Goal: Task Accomplishment & Management: Complete application form

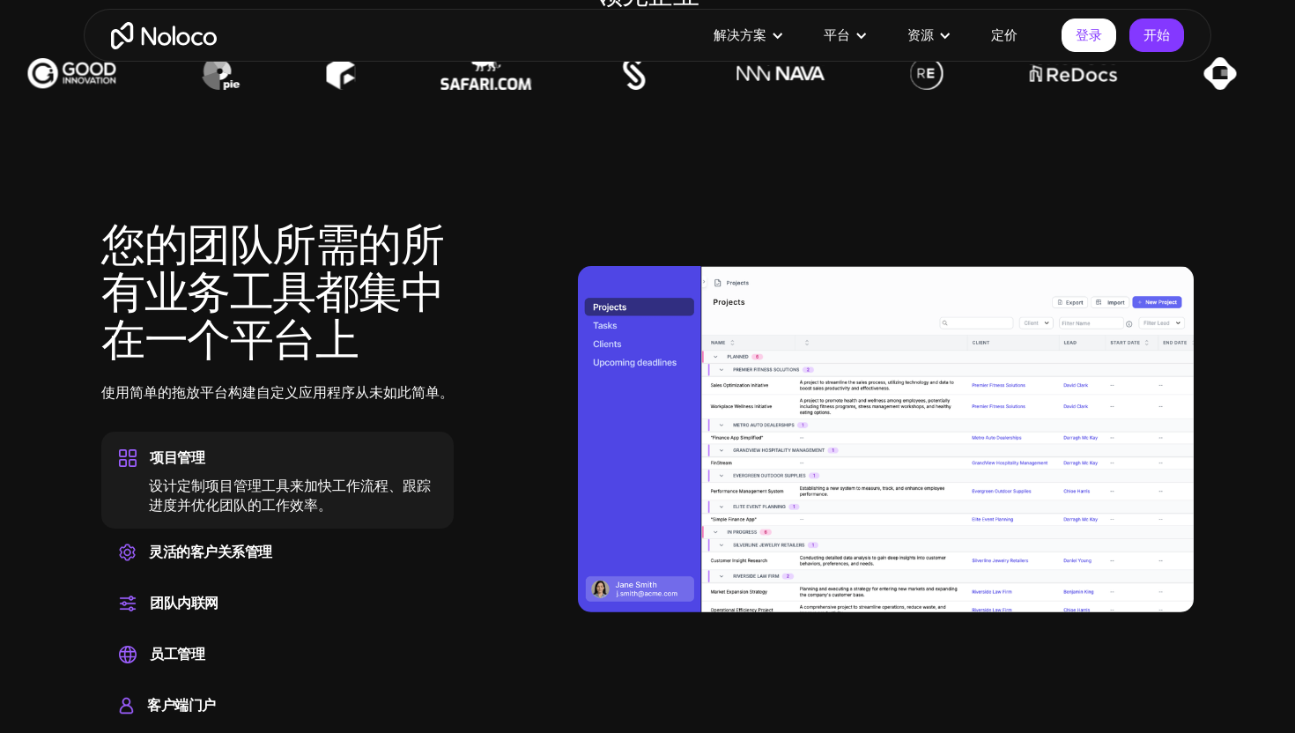
scroll to position [1483, 0]
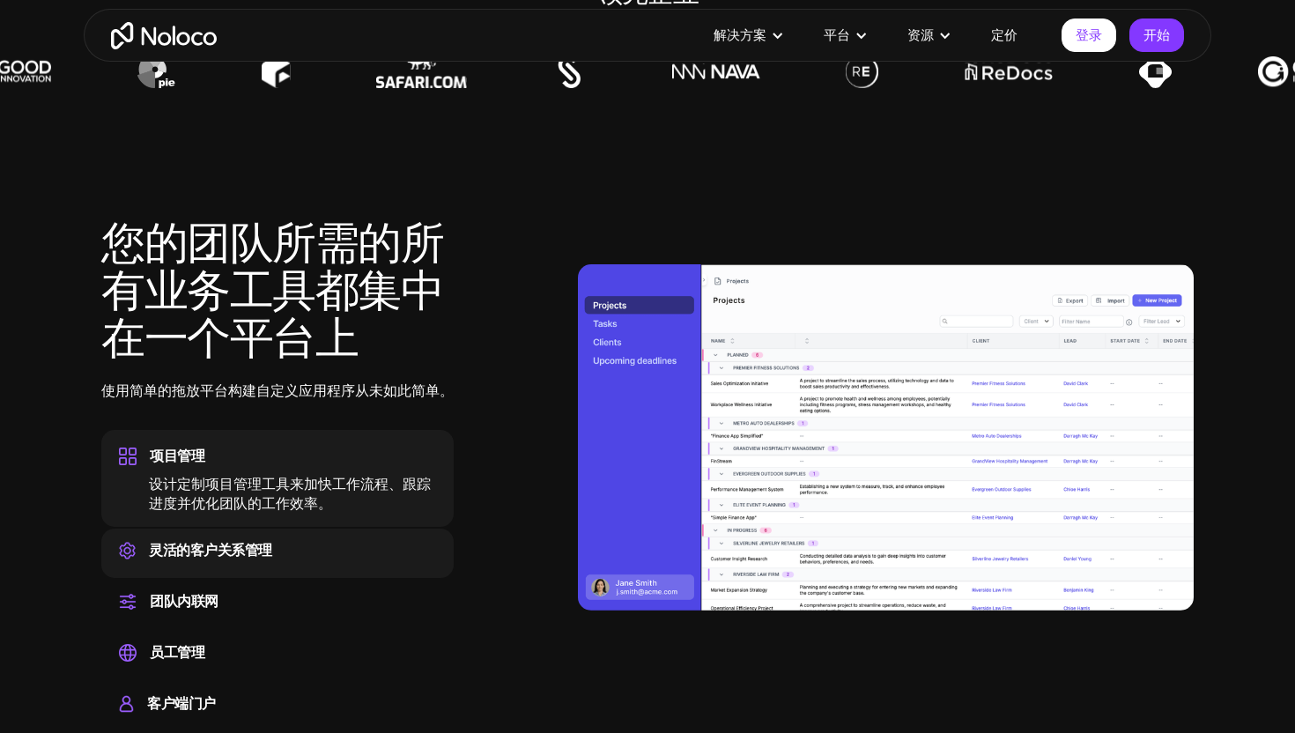
click at [248, 543] on font "灵活的客户关系管理" at bounding box center [210, 550] width 123 height 26
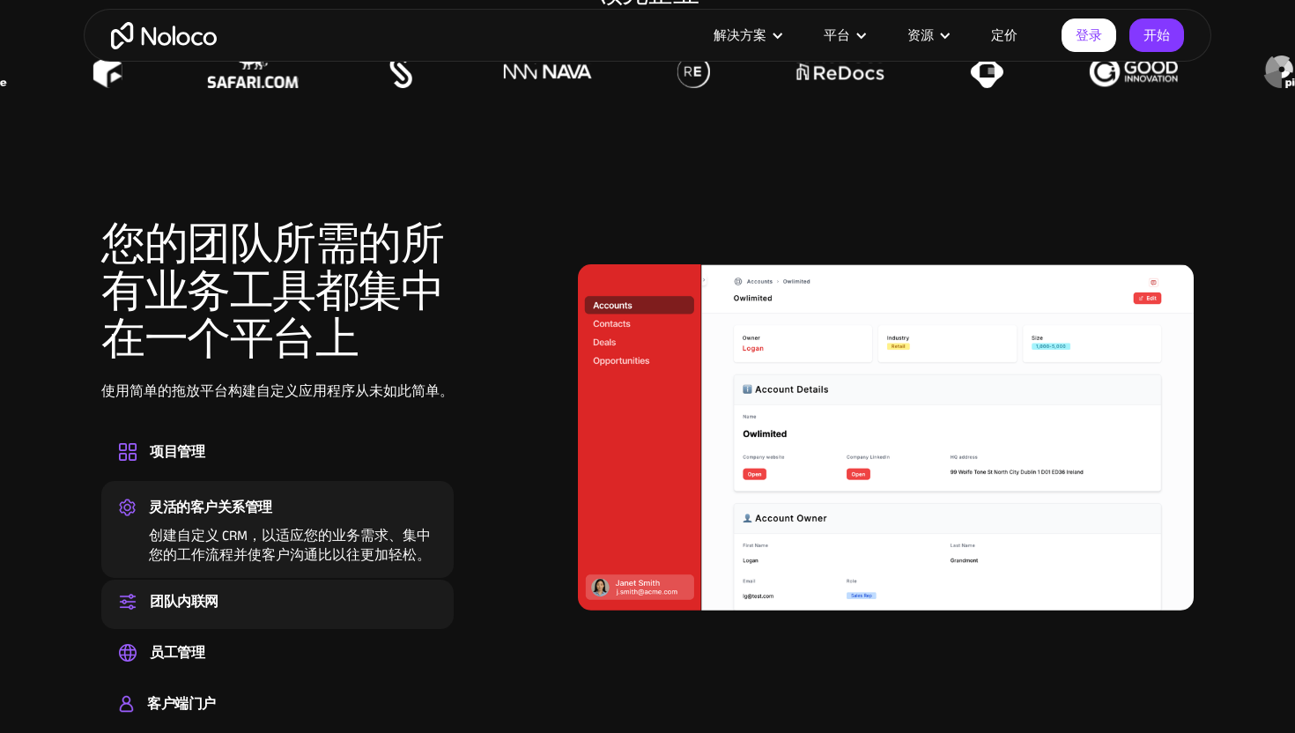
click at [228, 620] on div "团队内联网 为您的团队设置一个中心空间，以便协作、共享信息并随时了解公司新闻" at bounding box center [277, 604] width 352 height 49
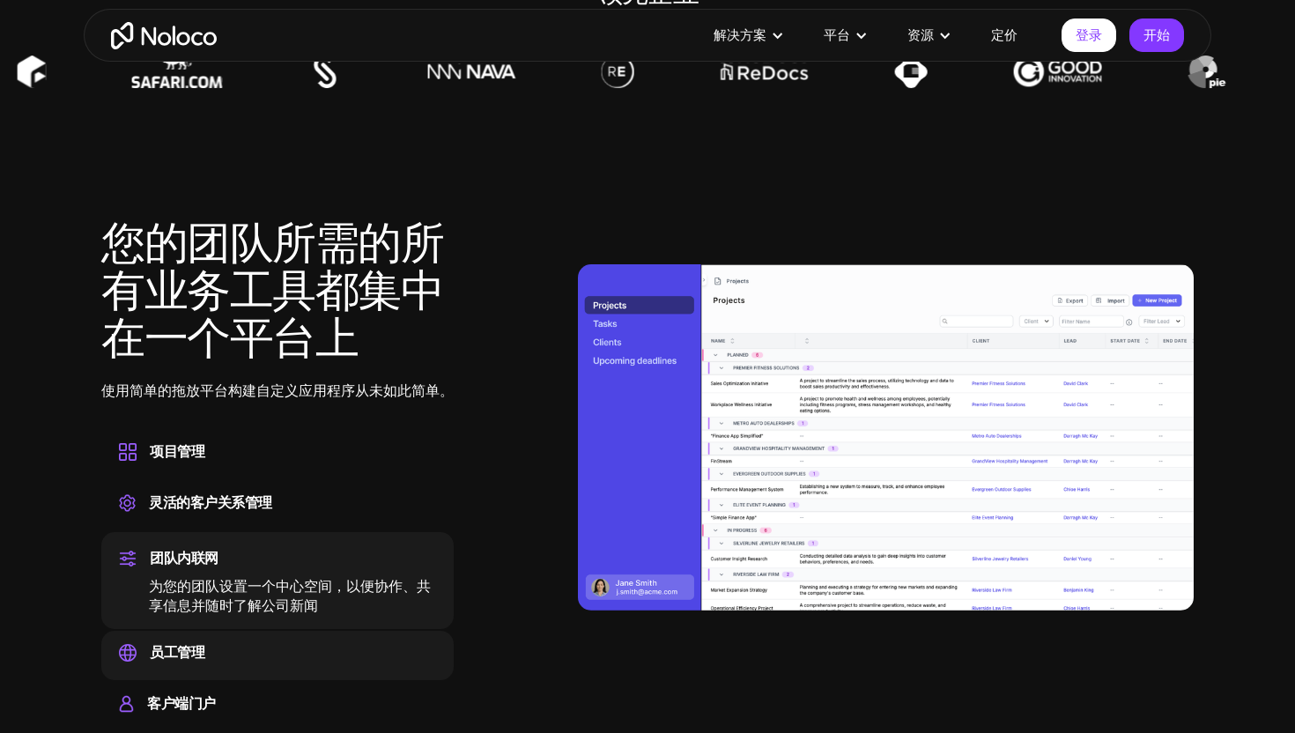
click at [214, 670] on font "从单一平台轻松管理员工信息、跟踪绩效并处理人力资源任务。" at bounding box center [290, 691] width 282 height 46
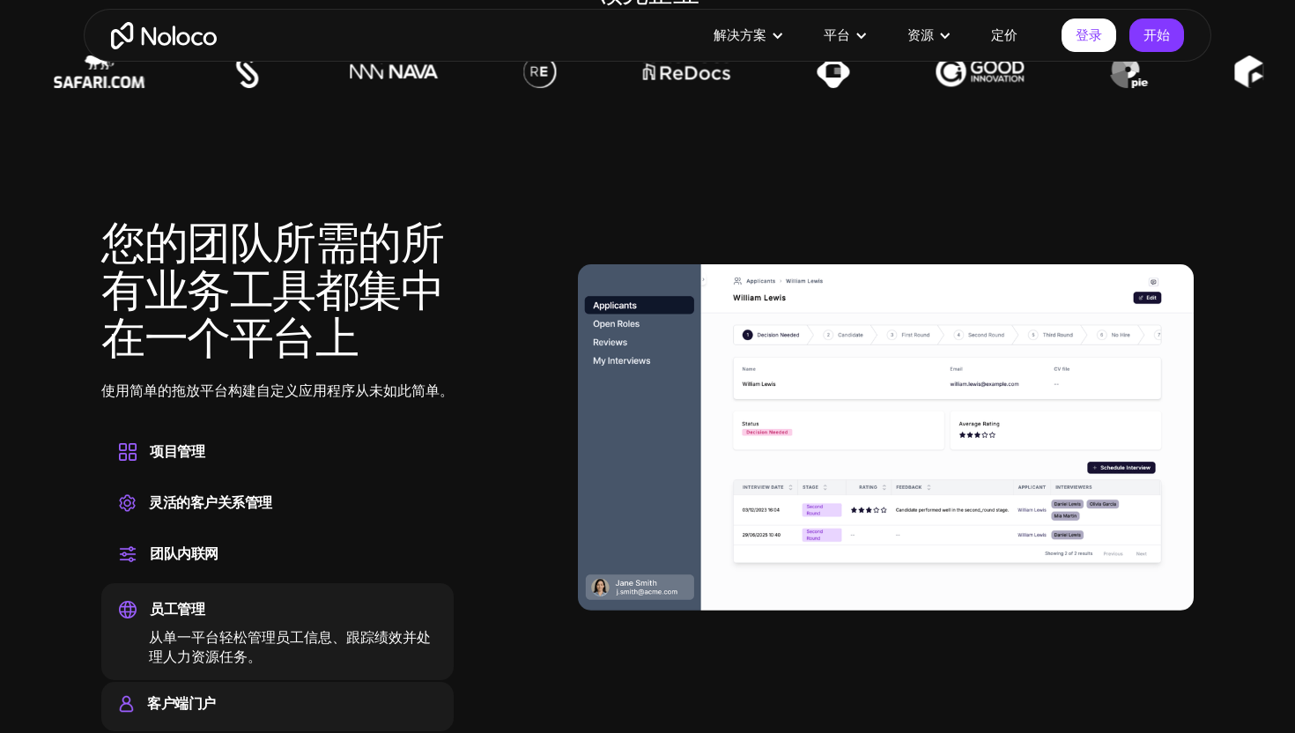
click at [198, 728] on div "客户端门户 构建一个安全、完全品牌化且个性化的客户门户，让您的客户可以自助服务。" at bounding box center [277, 706] width 352 height 49
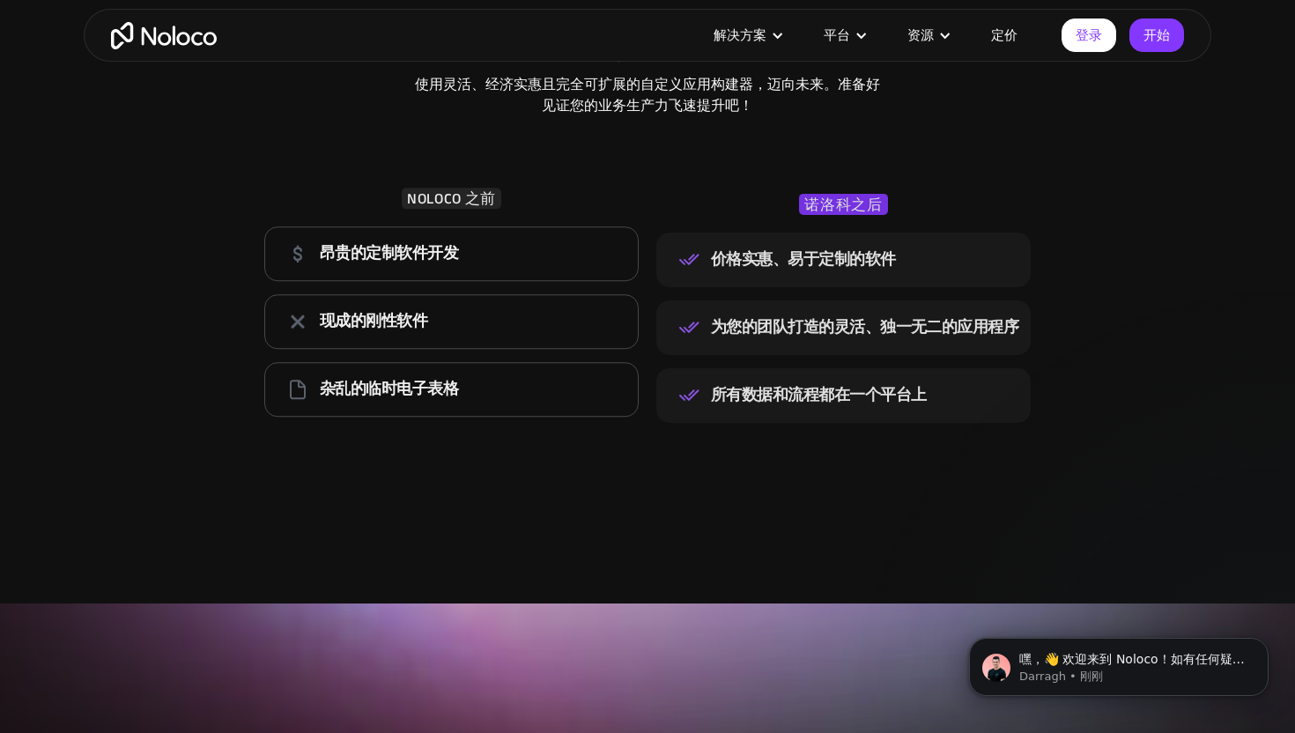
scroll to position [2448, 0]
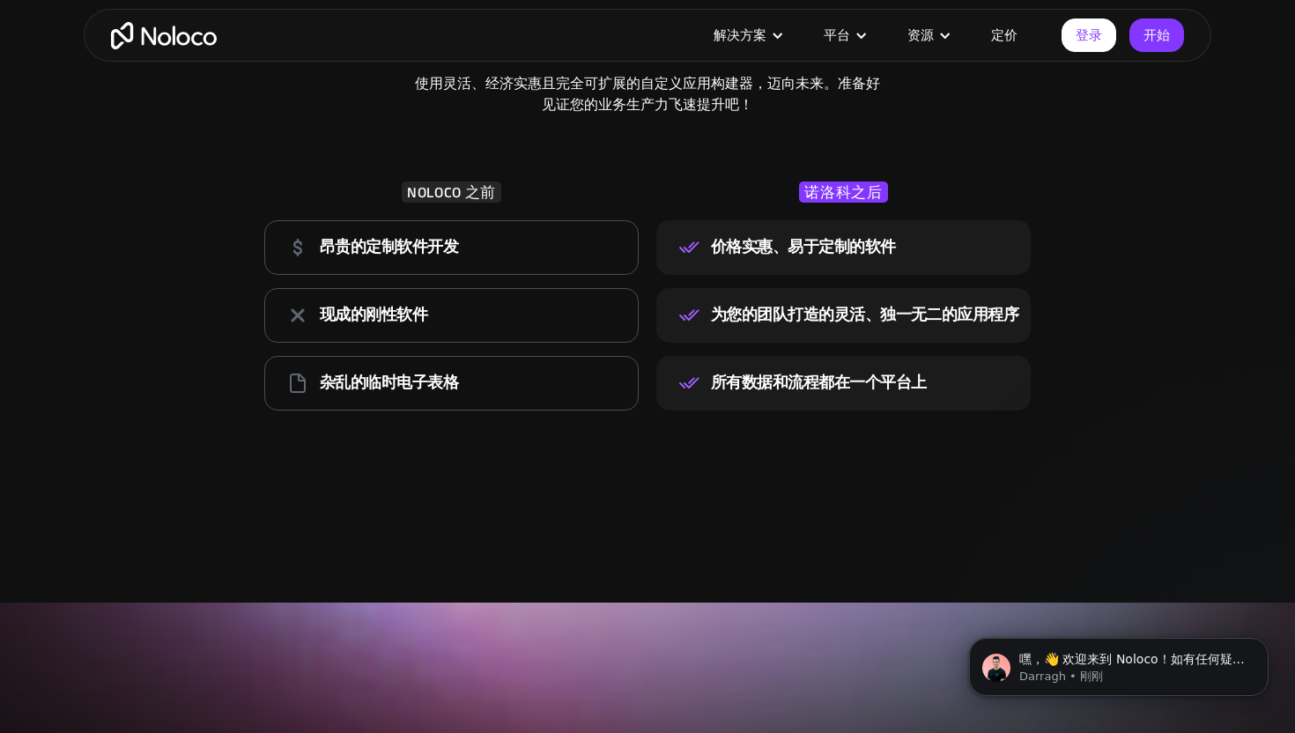
click at [1007, 29] on font "定价" at bounding box center [1004, 35] width 26 height 25
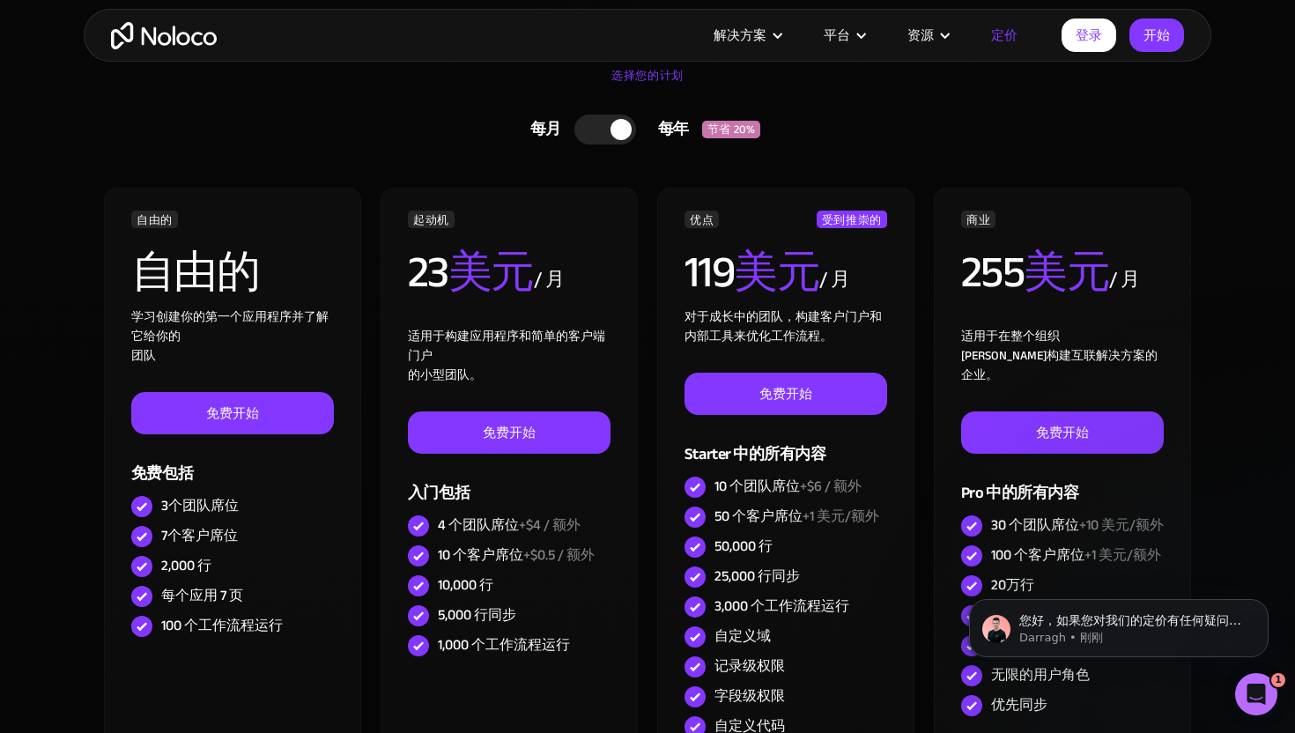
scroll to position [499, 0]
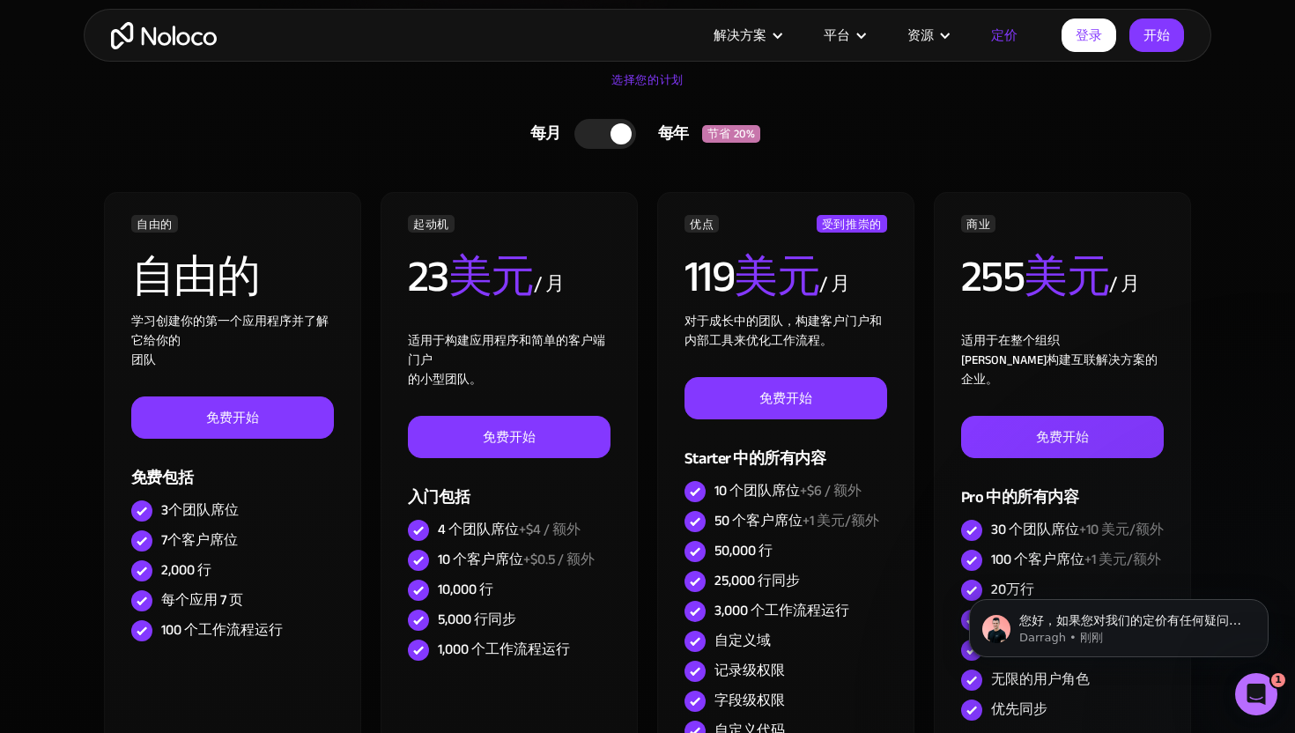
click at [1012, 37] on font "定价" at bounding box center [1004, 35] width 26 height 25
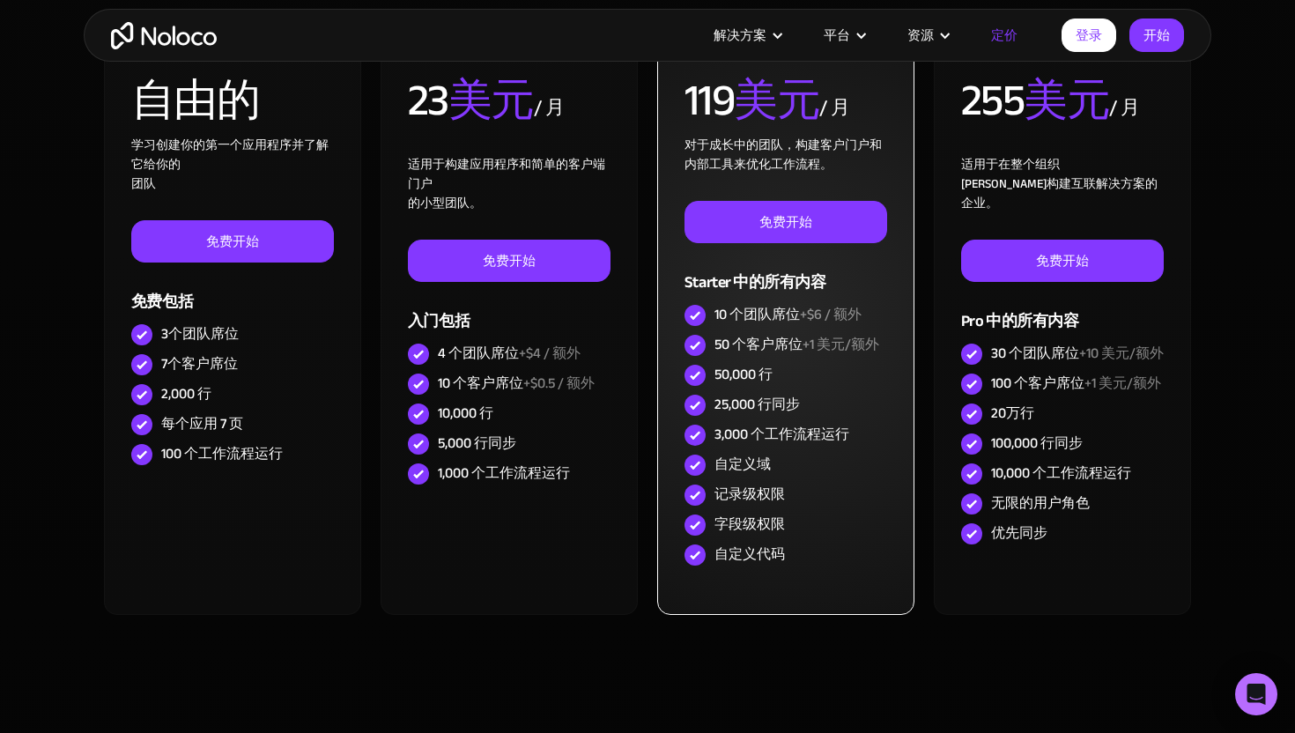
scroll to position [679, 0]
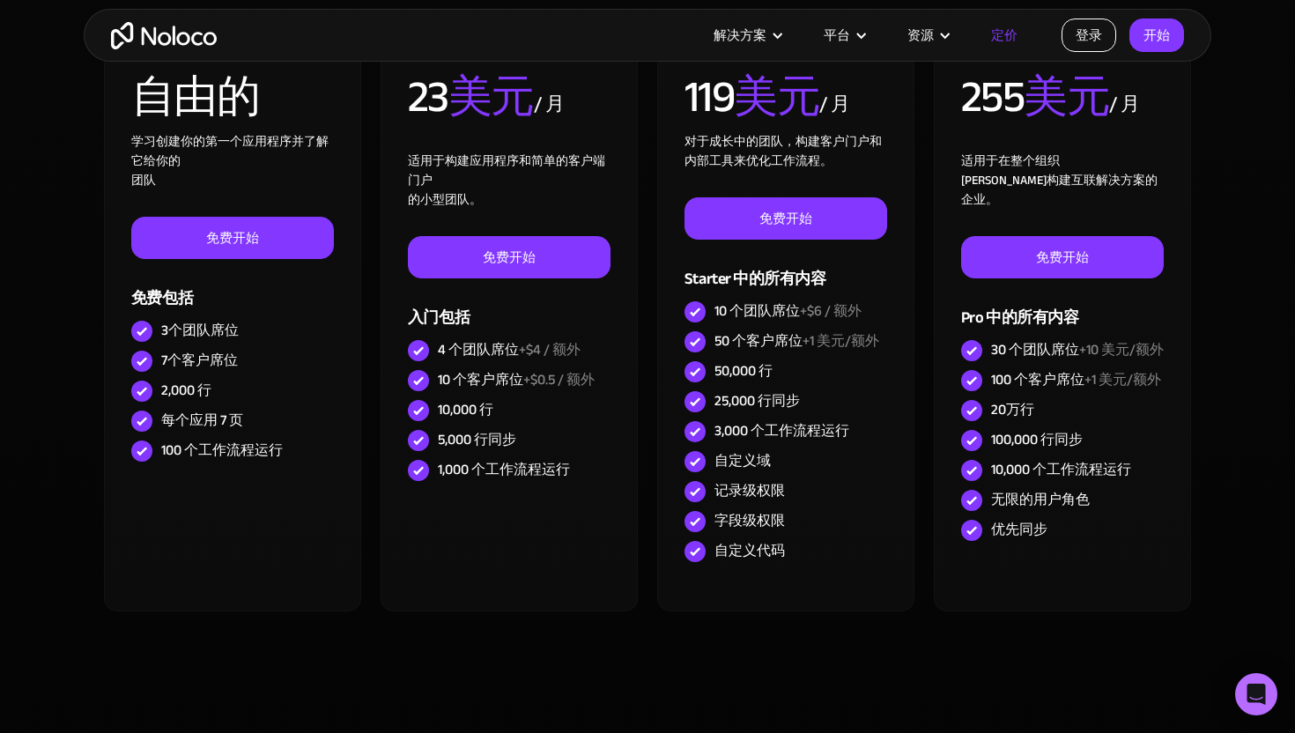
click at [1104, 44] on link "登录" at bounding box center [1089, 34] width 55 height 33
click at [1086, 33] on font "登录" at bounding box center [1089, 35] width 26 height 25
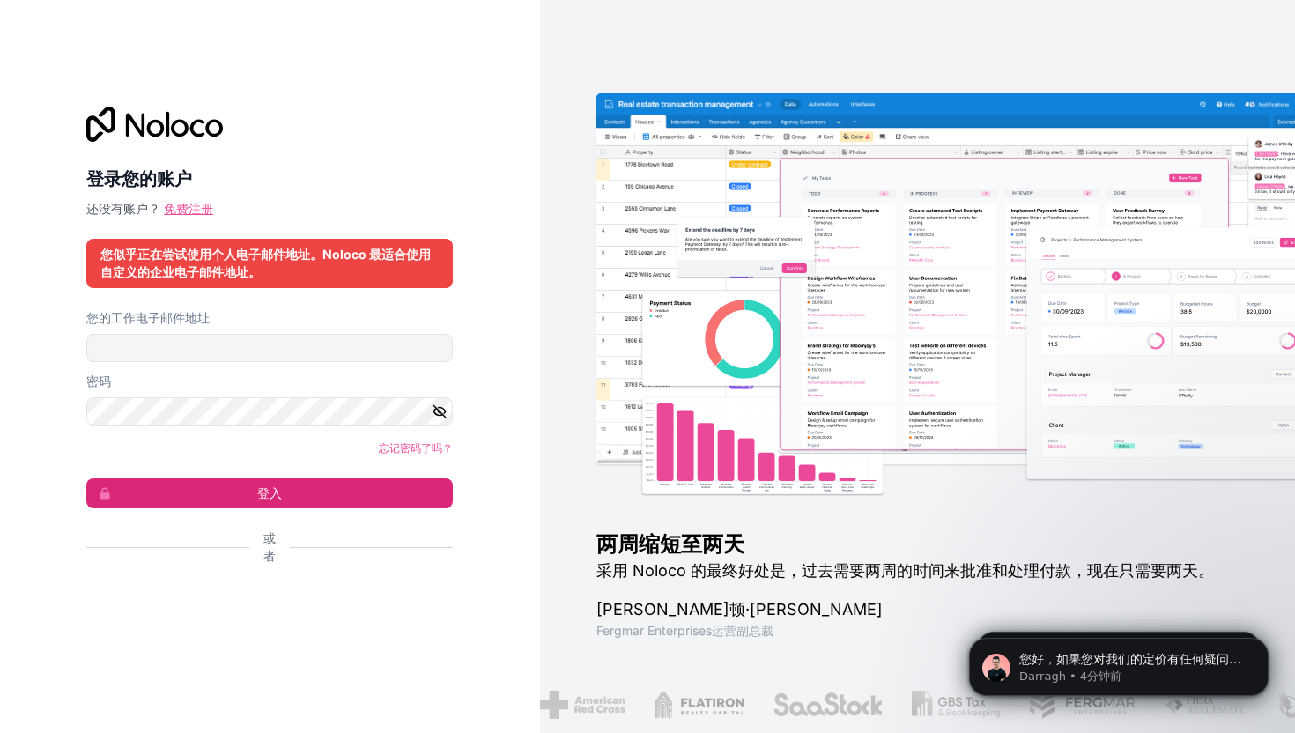
click at [182, 211] on font "免费注册" at bounding box center [188, 208] width 49 height 15
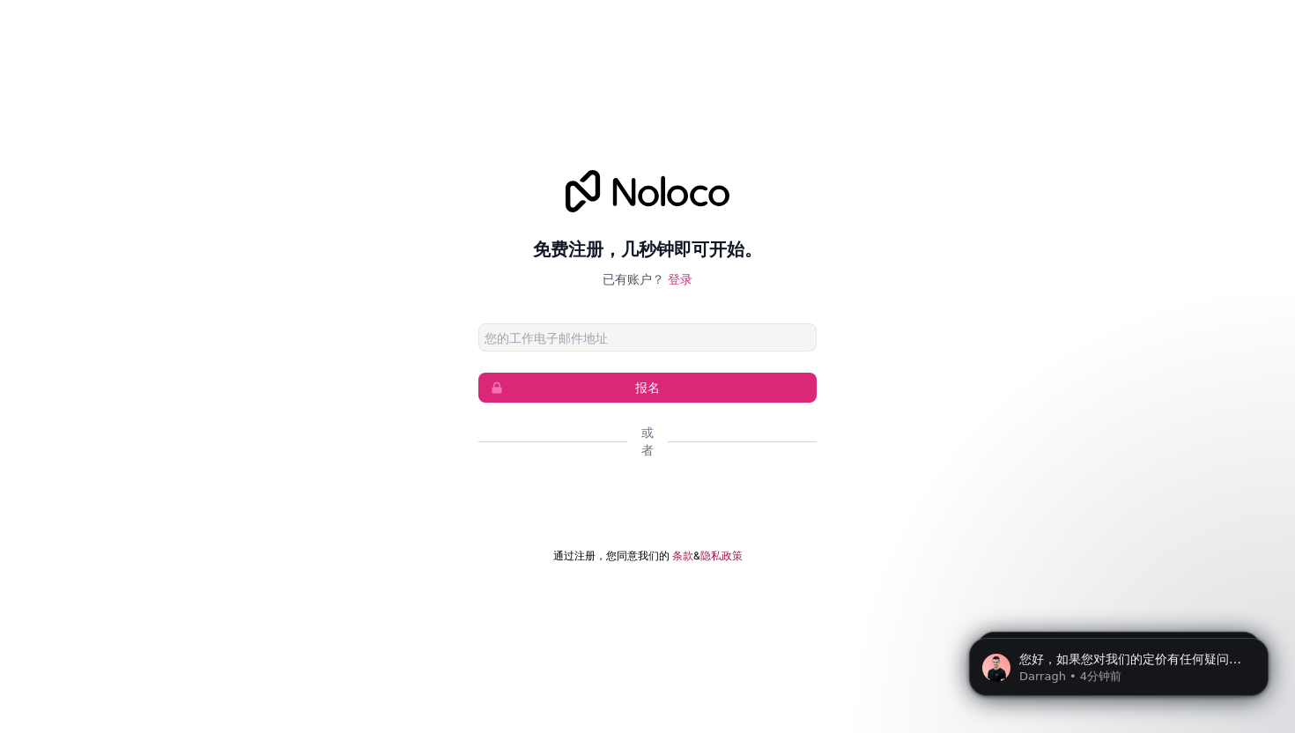
click at [589, 344] on input "电子邮件" at bounding box center [647, 337] width 338 height 28
type input "r"
type input "info@reeluxs.com"
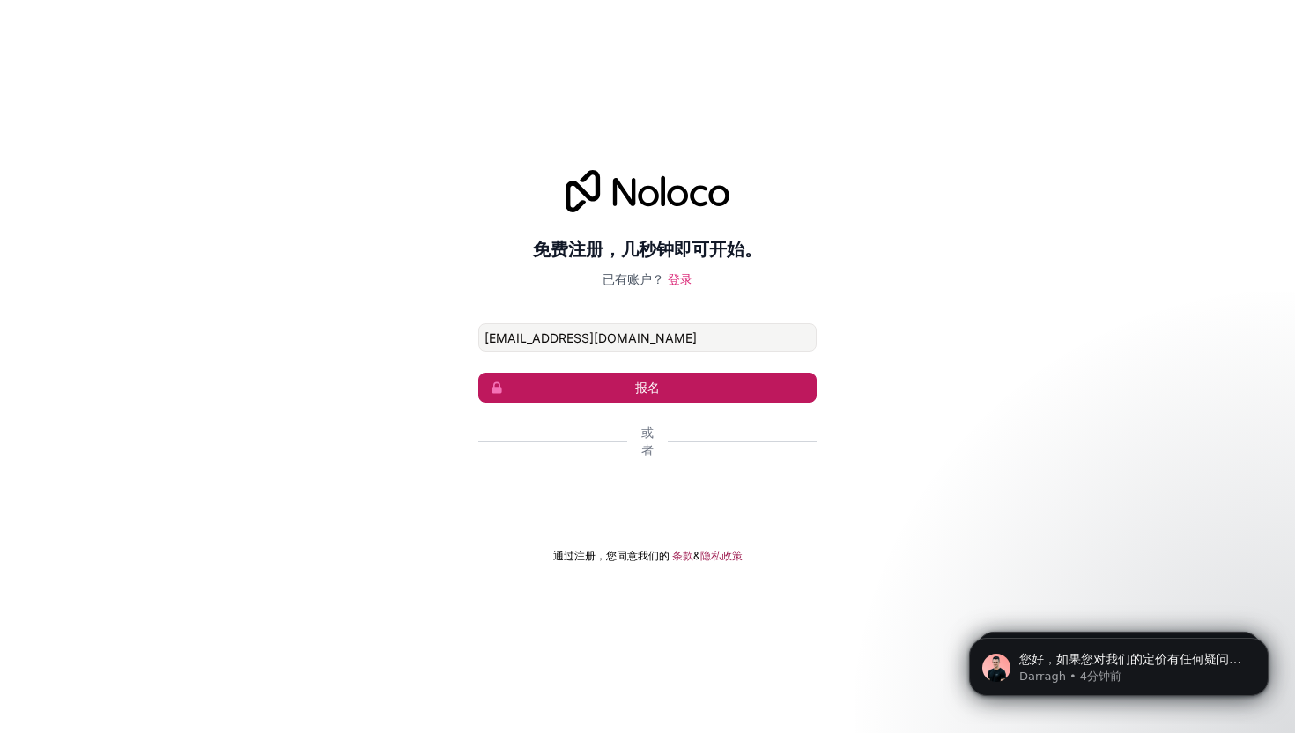
click at [635, 393] on font "报名" at bounding box center [647, 387] width 25 height 15
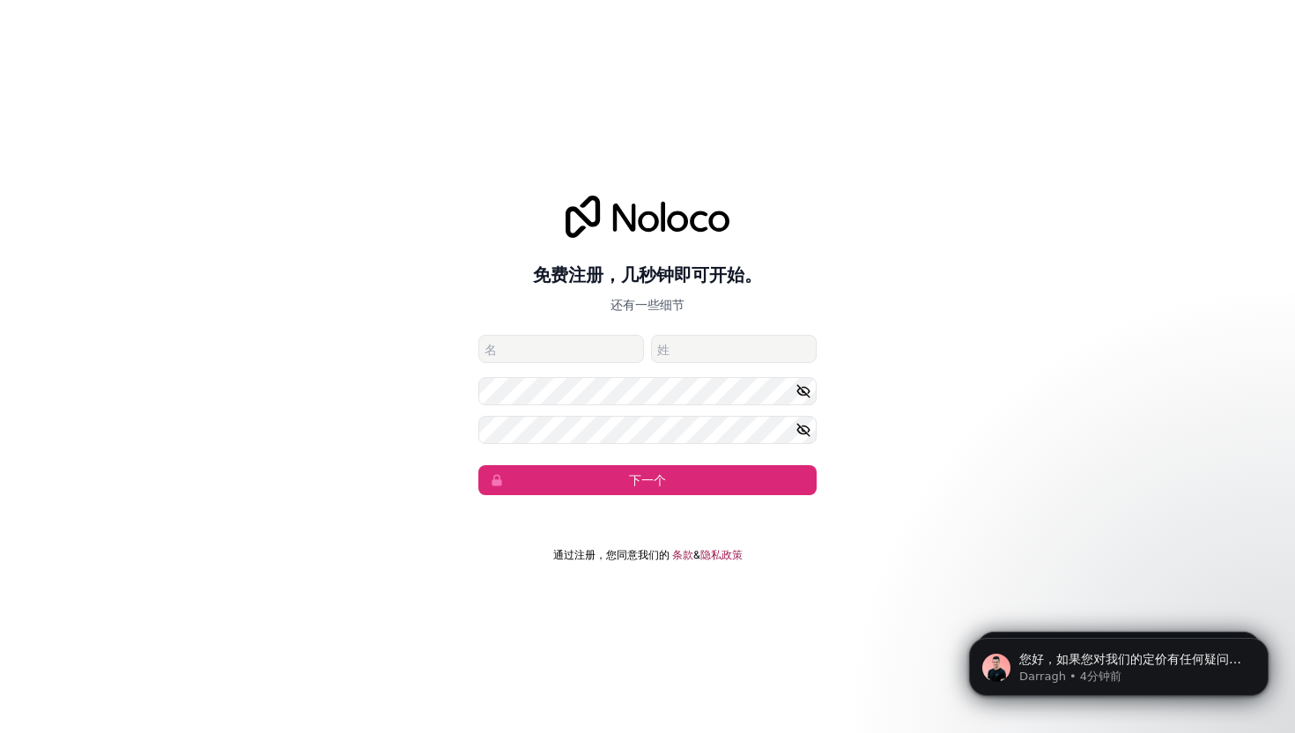
click at [625, 357] on input "给定的名称" at bounding box center [561, 349] width 166 height 28
type input "Tan"
type input "Khun"
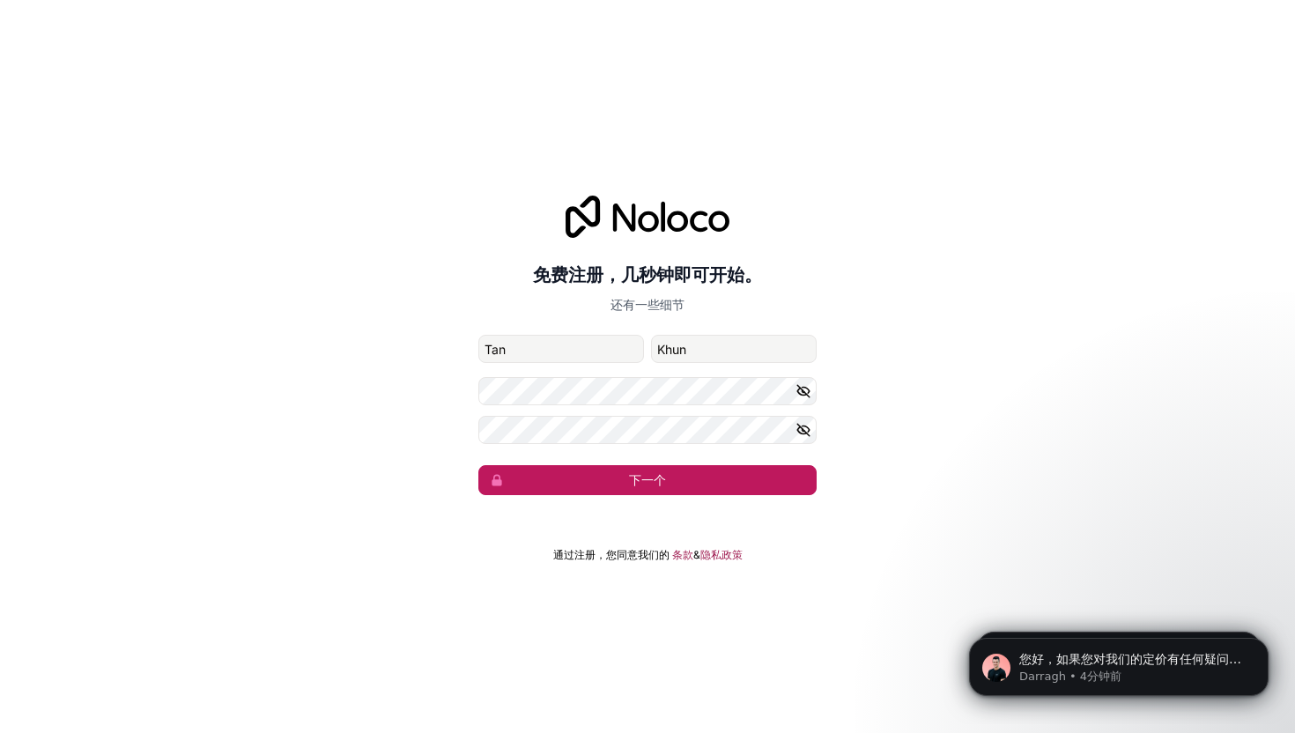
click at [599, 481] on button "下一个" at bounding box center [647, 480] width 338 height 30
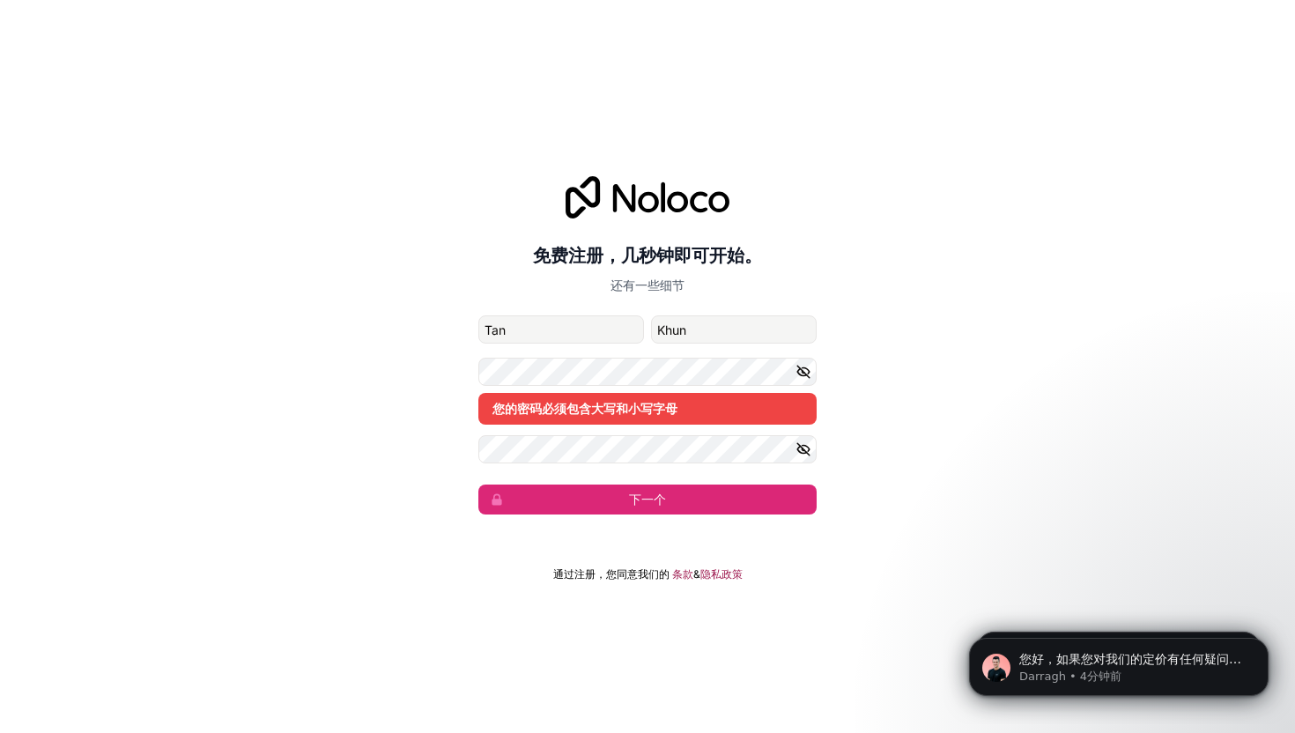
click at [806, 444] on icon "button" at bounding box center [803, 449] width 16 height 16
click at [799, 381] on button "button" at bounding box center [805, 372] width 21 height 28
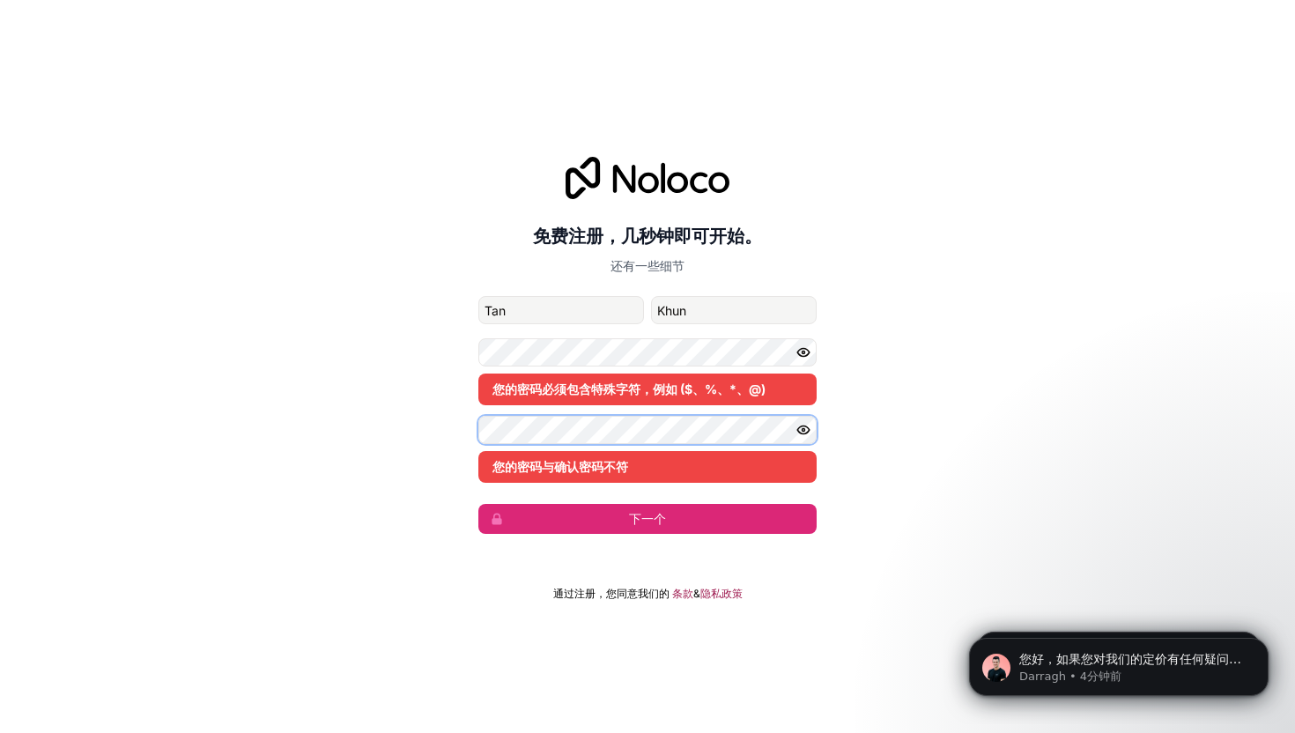
click at [476, 428] on div "免费注册，几秒钟即可开始。 还有一些细节 info@reeluxs.com Tan Khun 您的密码必须包含特殊字符，例如 ($、%、*、@) 您的密码与确…" at bounding box center [647, 345] width 1295 height 426
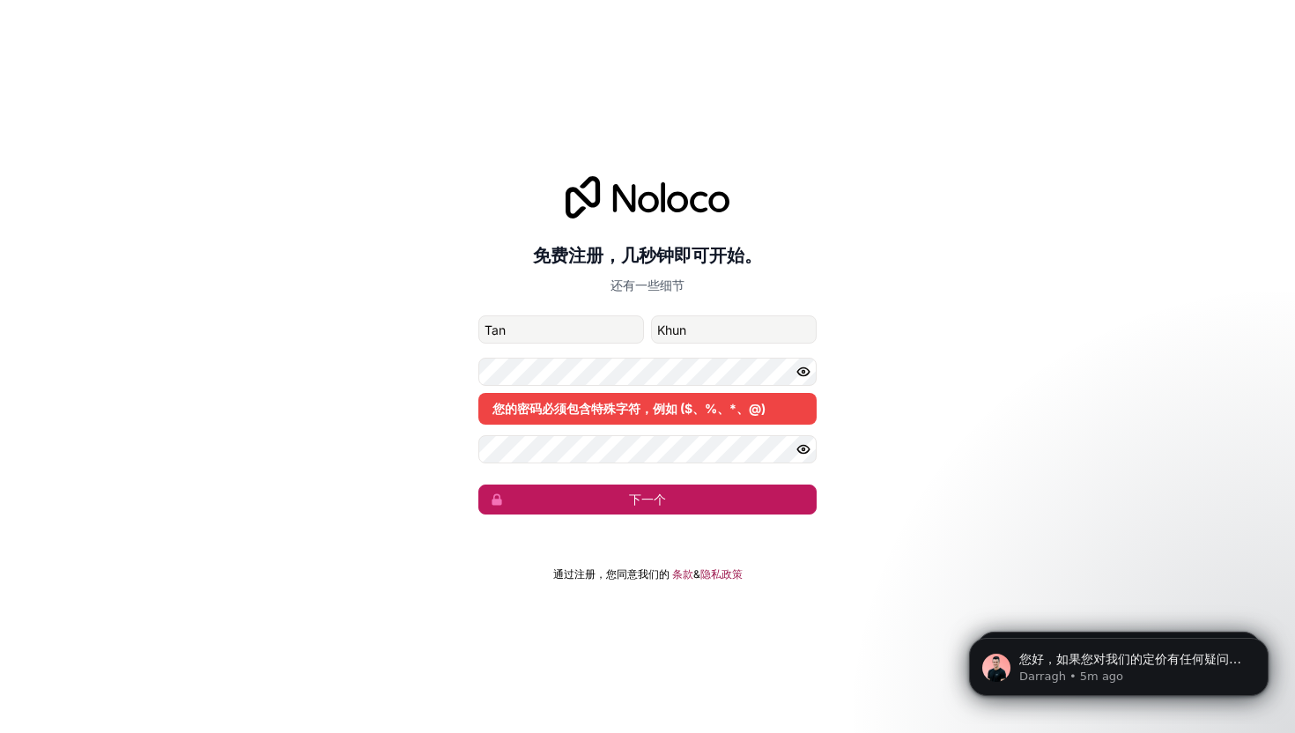
click at [566, 512] on button "下一个" at bounding box center [647, 500] width 338 height 30
click at [582, 496] on button "下一个" at bounding box center [647, 500] width 338 height 30
click at [657, 496] on font "下一个" at bounding box center [647, 499] width 37 height 15
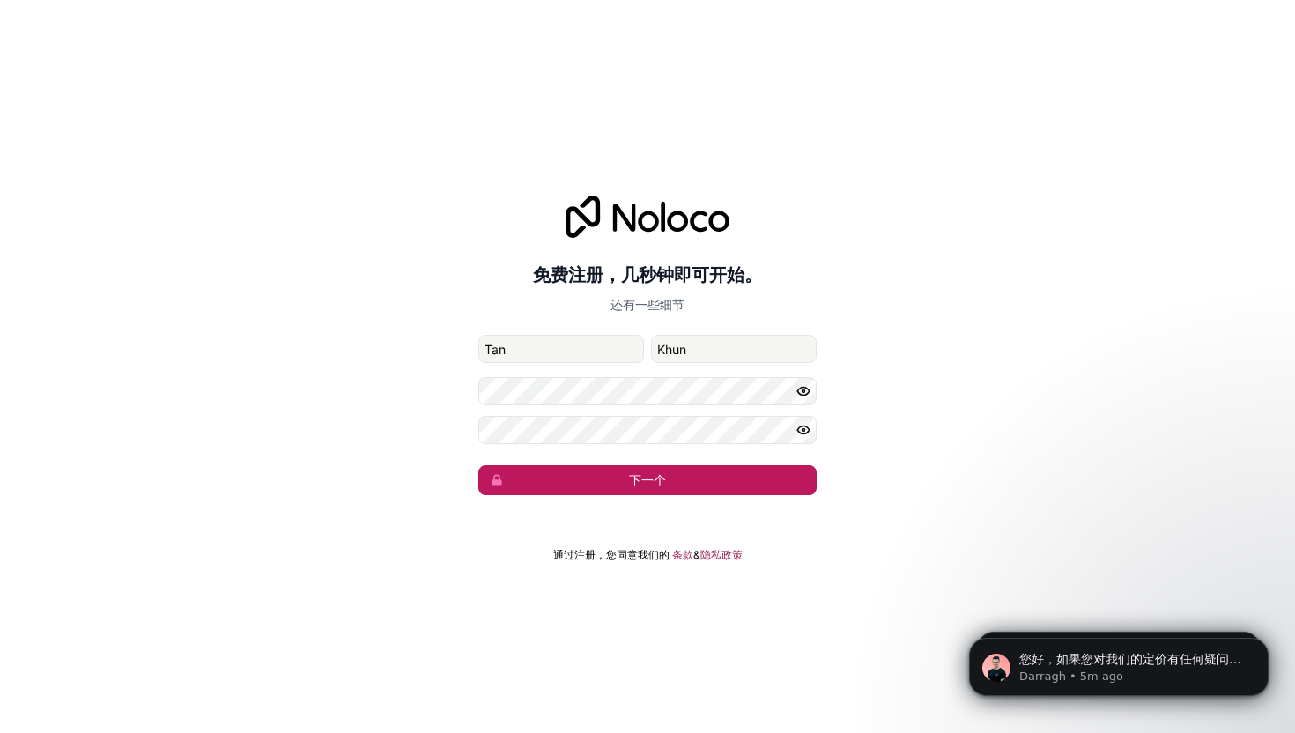
click at [651, 486] on font "下一个" at bounding box center [647, 479] width 37 height 15
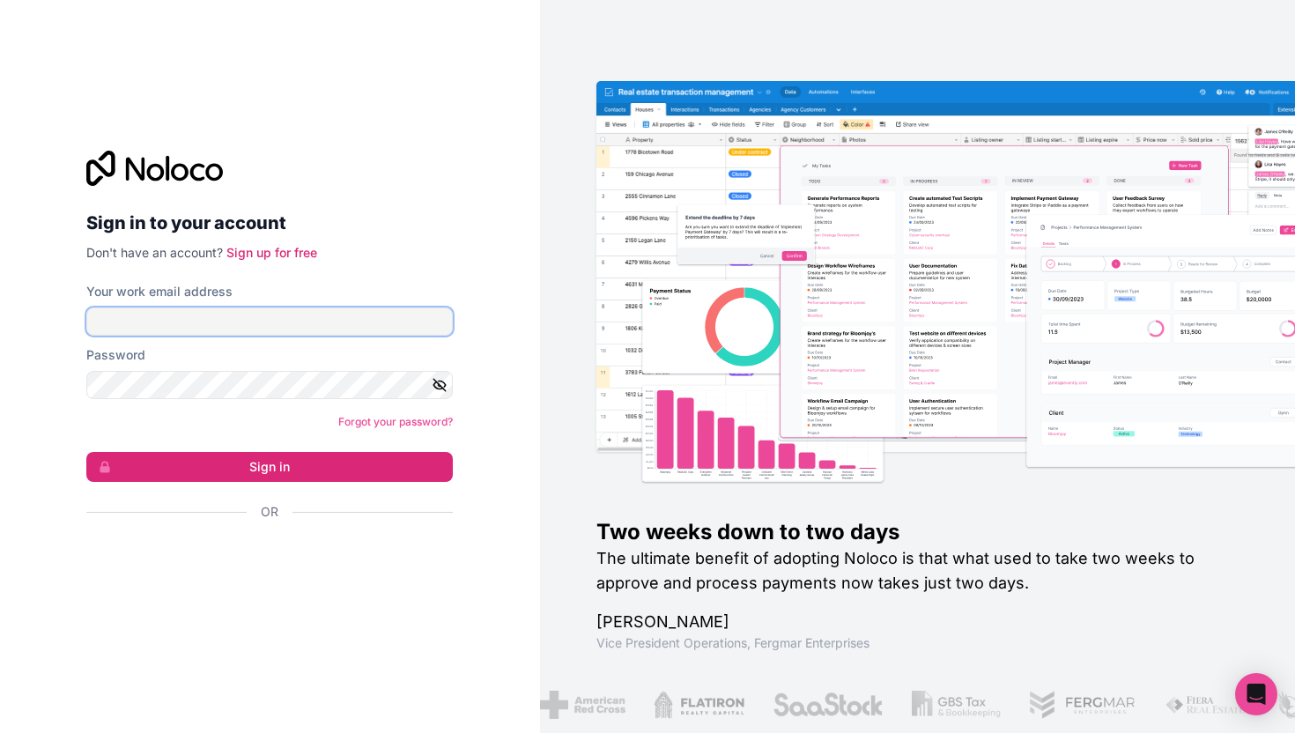
click at [300, 323] on input "Your work email address" at bounding box center [269, 321] width 366 height 28
type input "r"
type input "[EMAIL_ADDRESS][DOMAIN_NAME]"
click at [437, 392] on icon "button" at bounding box center [440, 385] width 16 height 16
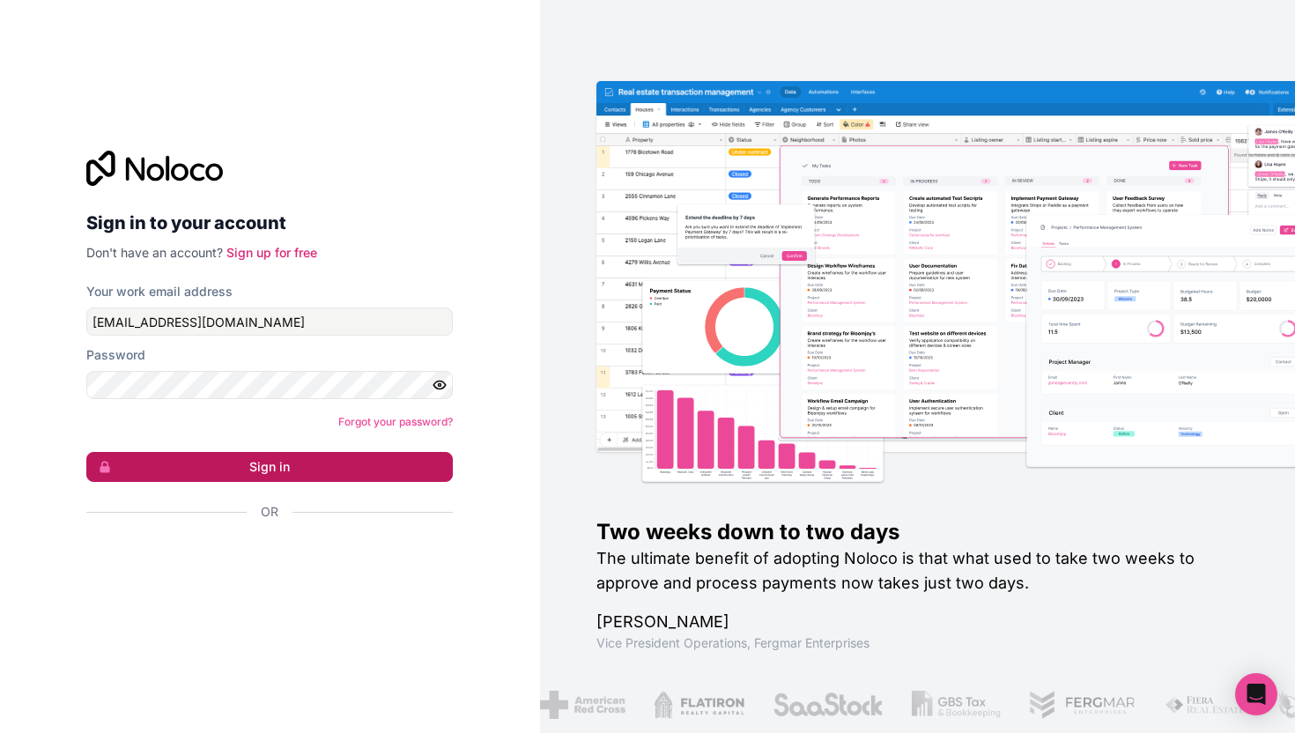
click at [187, 475] on button "Sign in" at bounding box center [269, 467] width 366 height 30
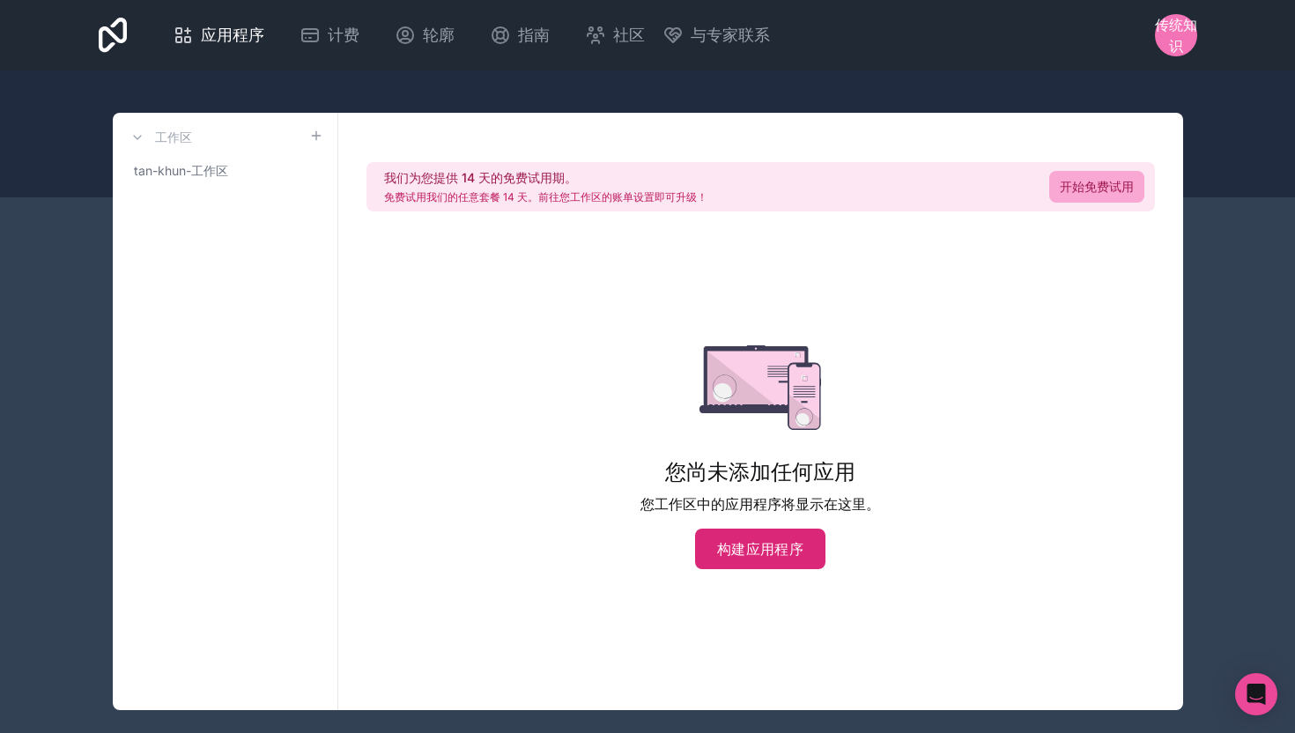
click at [726, 563] on button "构建应用程序" at bounding box center [760, 549] width 130 height 41
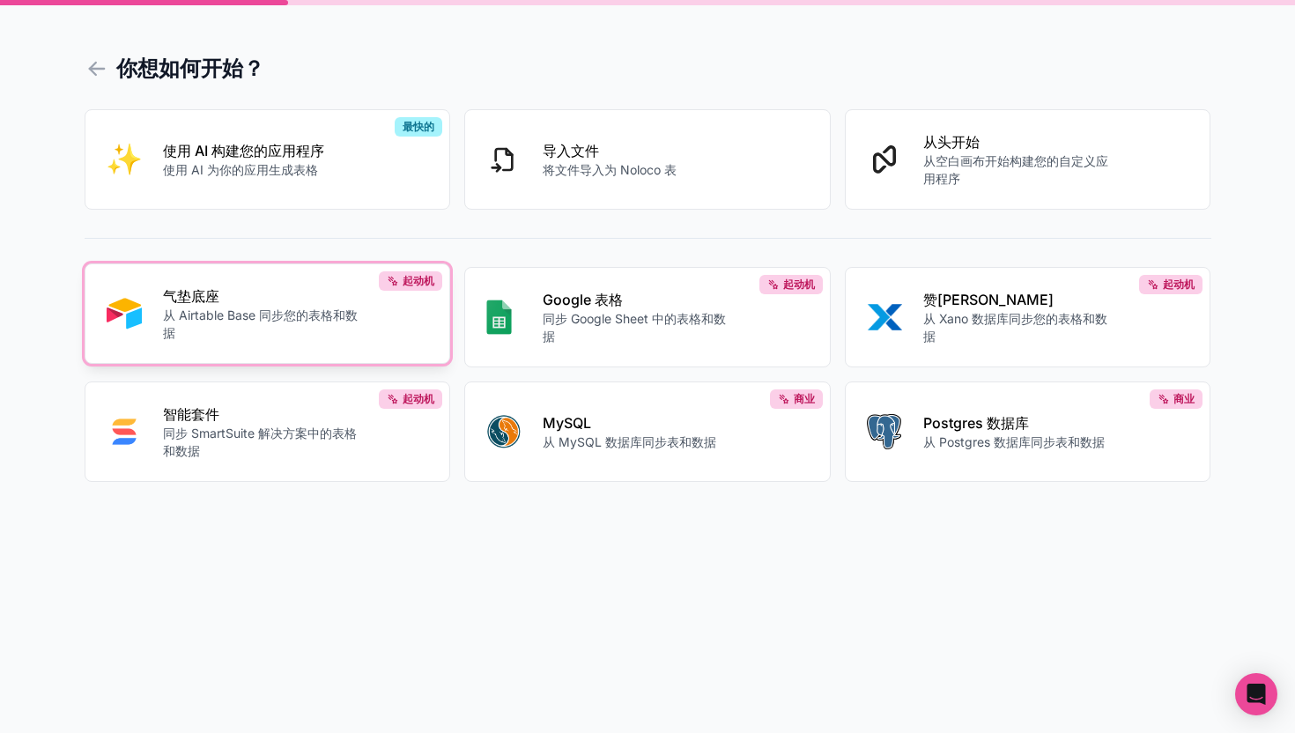
click at [338, 308] on p "从 Airtable Base 同步您的表格和数据" at bounding box center [261, 324] width 196 height 35
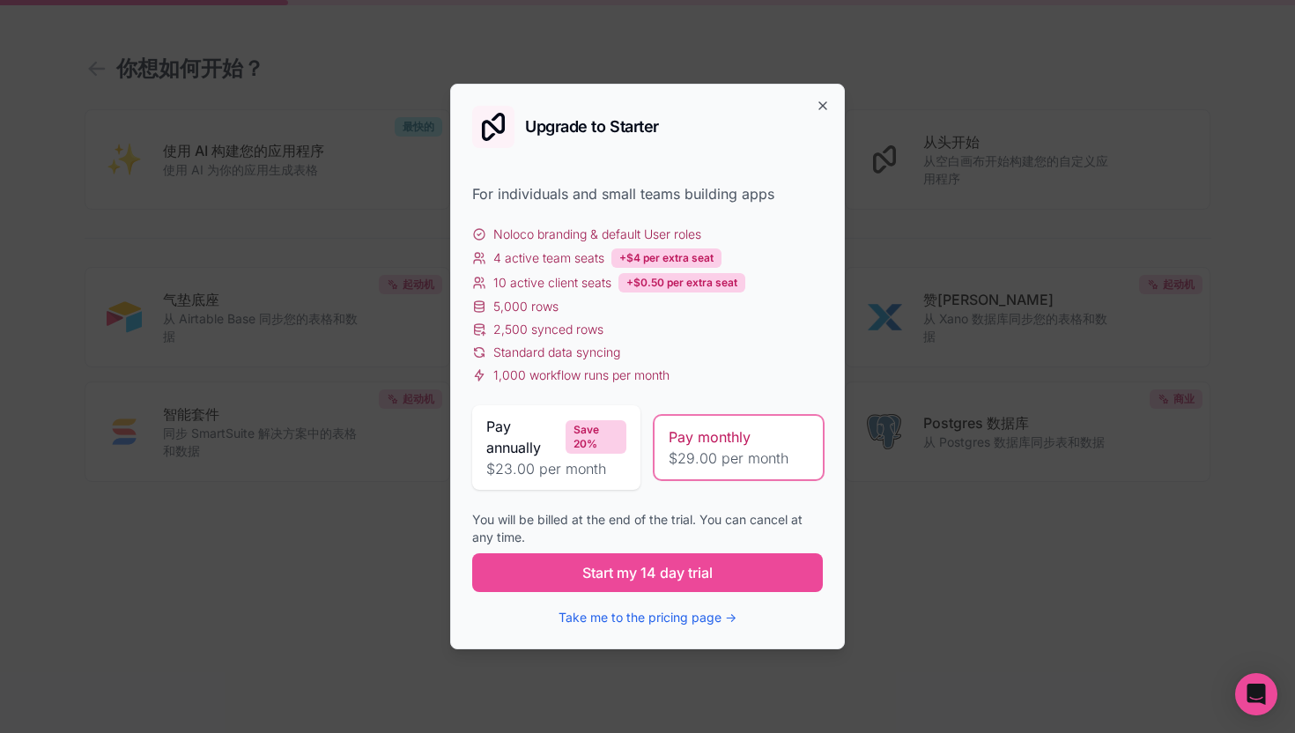
click at [565, 424] on div "Pay annually Save 20%" at bounding box center [556, 437] width 140 height 42
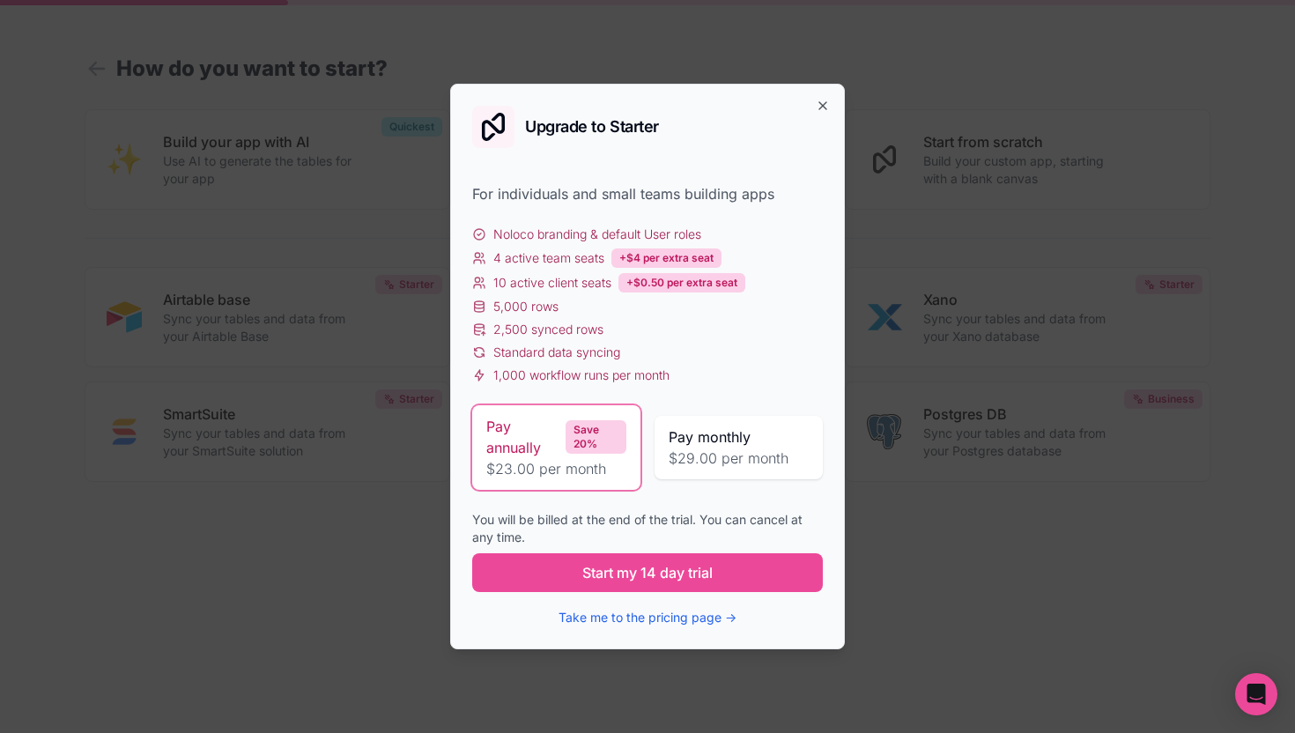
click at [774, 448] on span "$29.00 per month" at bounding box center [739, 458] width 140 height 21
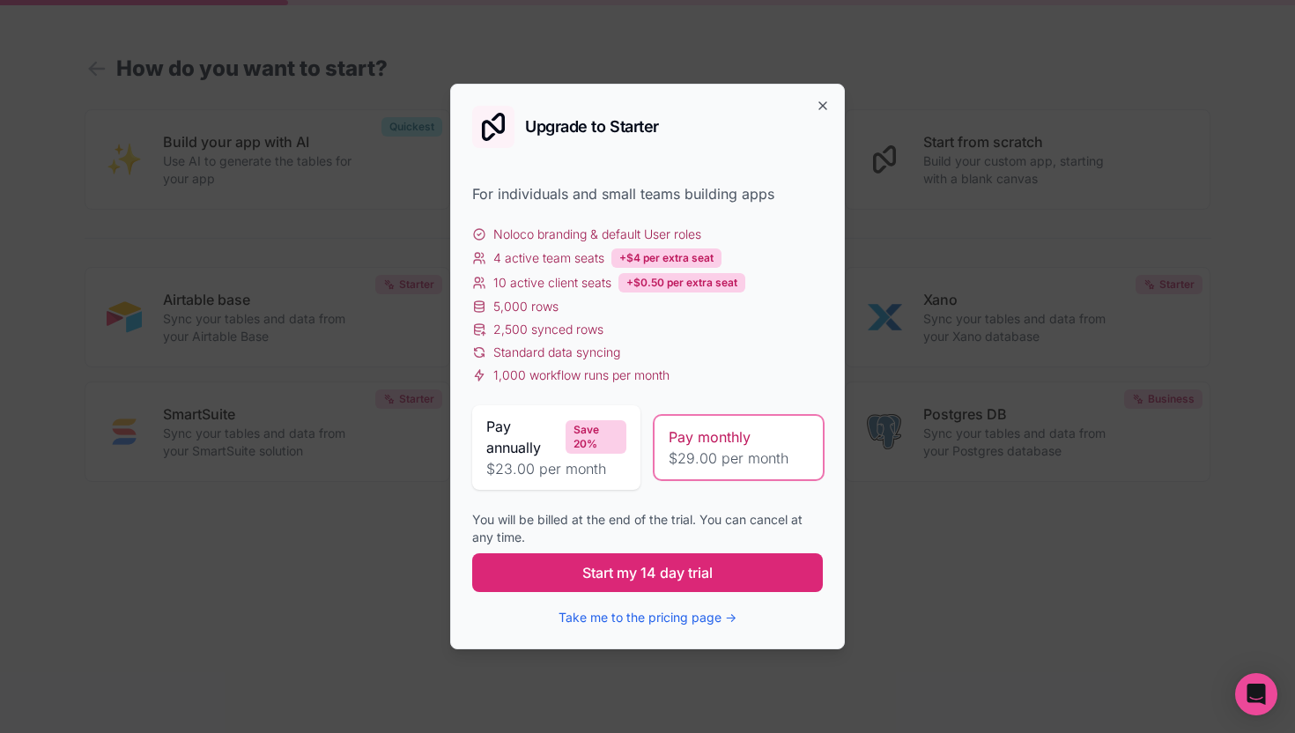
click at [678, 574] on span "Start my 14 day trial" at bounding box center [647, 572] width 130 height 21
